Goal: Check status: Check status

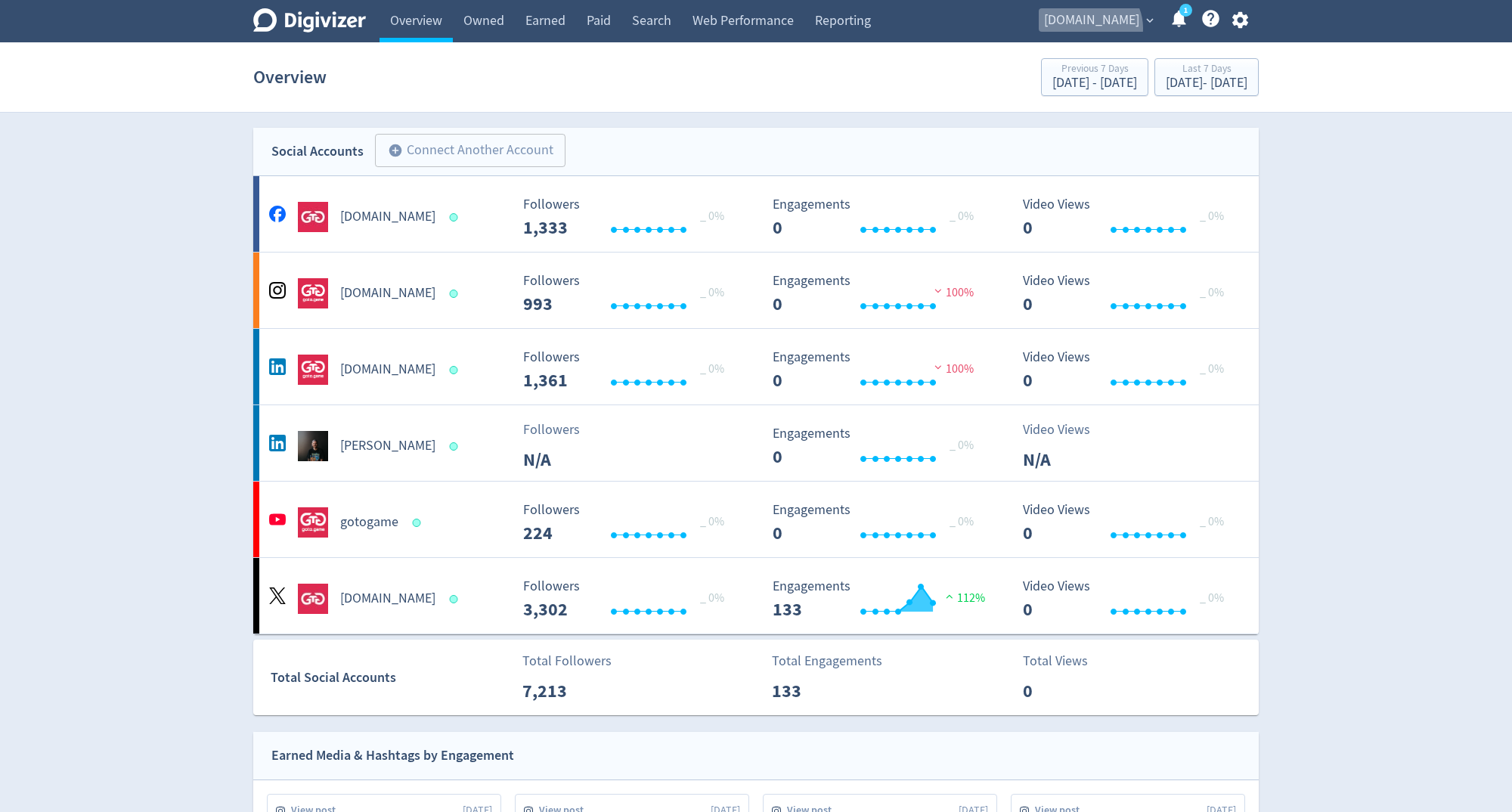
click at [1124, 28] on span "[DOMAIN_NAME]" at bounding box center [1092, 20] width 95 height 24
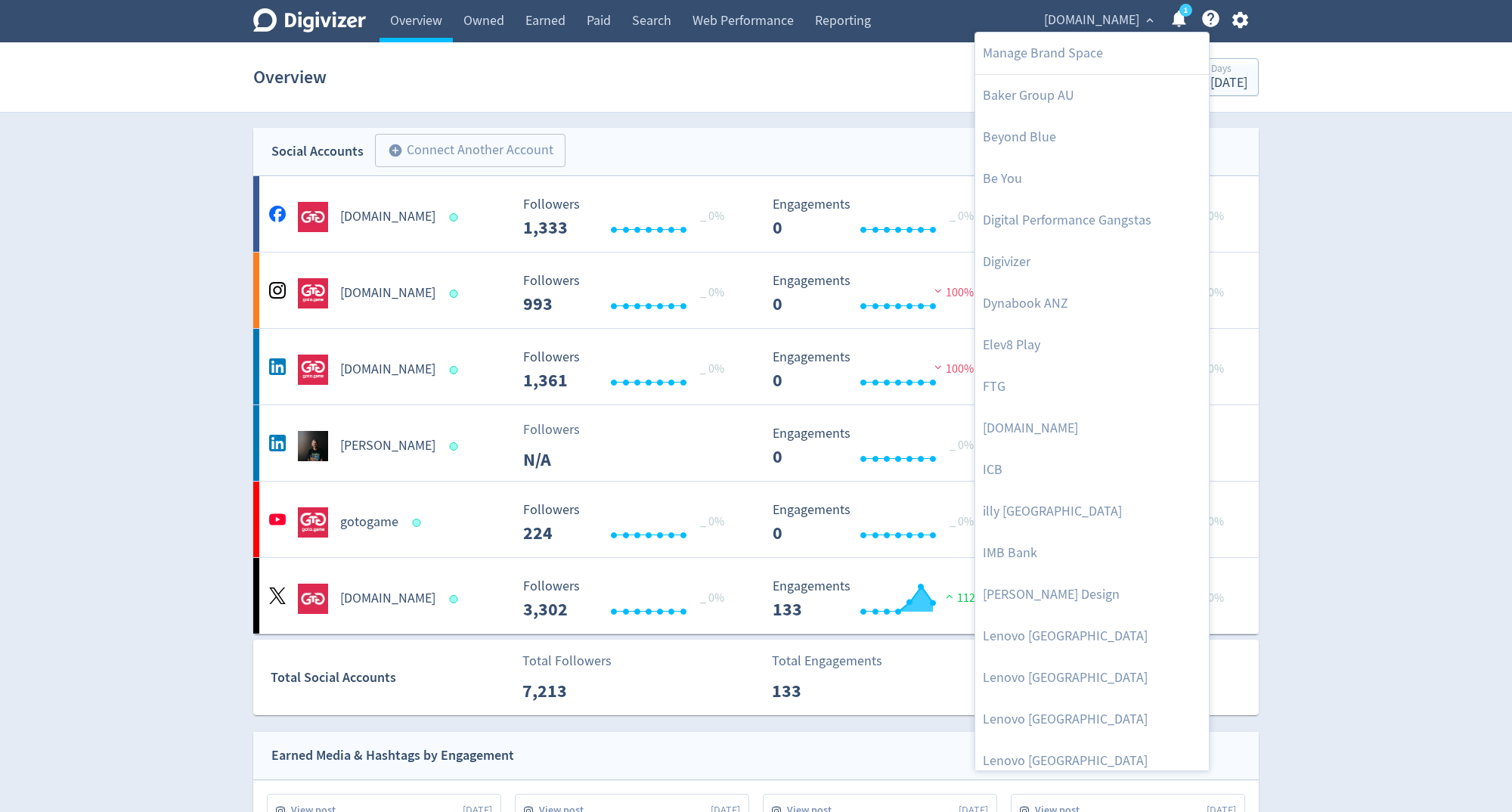
click at [1321, 284] on div at bounding box center [756, 406] width 1512 height 812
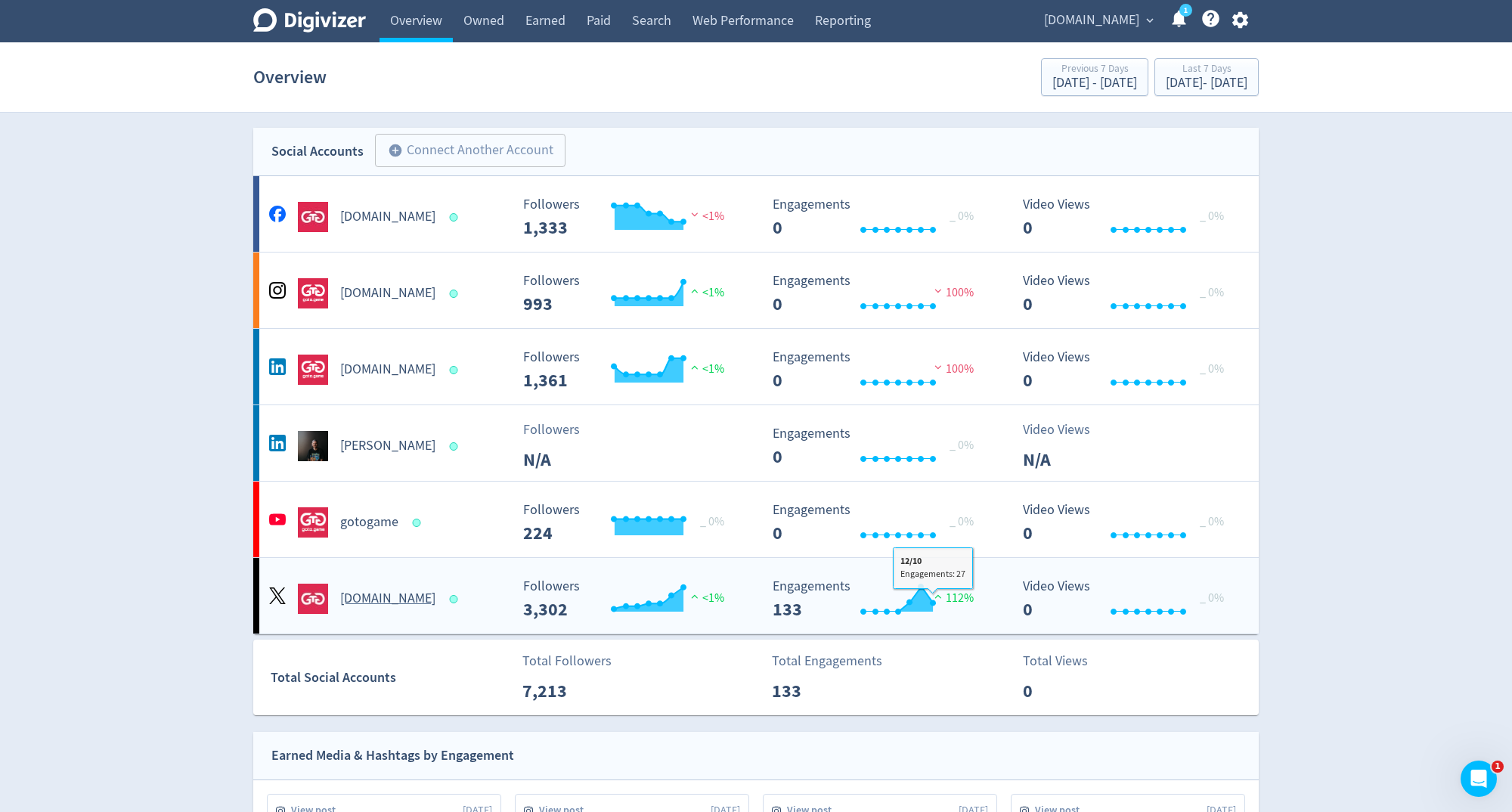
click at [998, 598] on div "Created with Highcharts 10.3.3 Engagements 133 112%" at bounding box center [887, 599] width 244 height 40
